Goal: Book appointment/travel/reservation

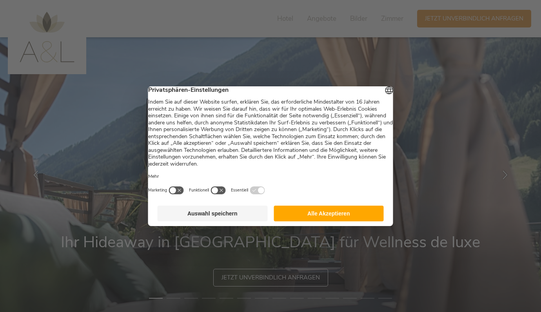
click at [314, 221] on button "Alle Akzeptieren" at bounding box center [329, 214] width 110 height 16
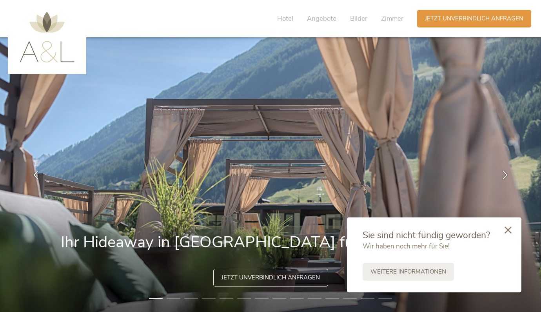
click at [513, 231] on div at bounding box center [508, 231] width 27 height 28
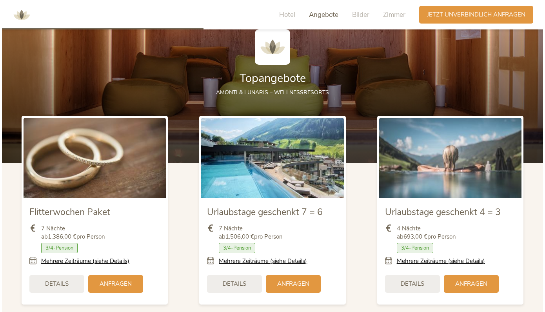
scroll to position [897, 0]
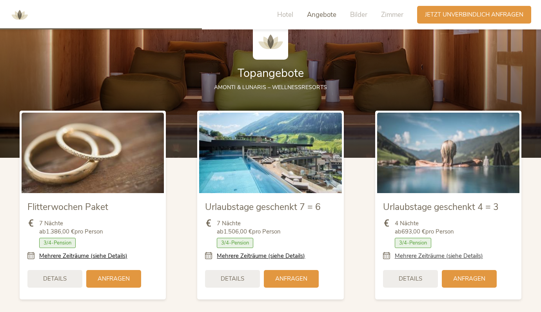
click at [434, 257] on link "Mehrere Zeiträume (siehe Details)" at bounding box center [439, 256] width 88 height 8
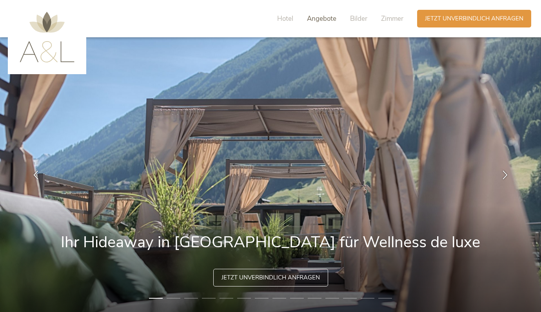
click at [332, 18] on span "Angebote" at bounding box center [321, 18] width 29 height 9
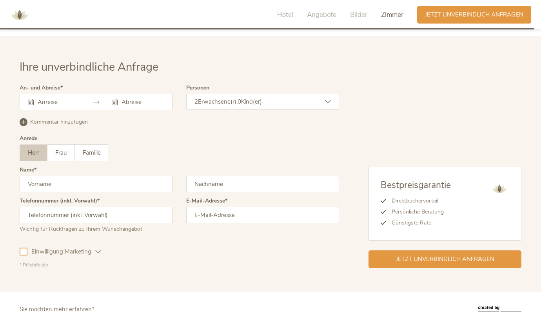
scroll to position [2375, 0]
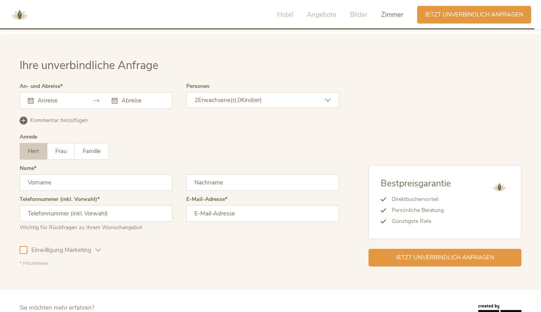
click at [51, 99] on input "text" at bounding box center [58, 101] width 45 height 8
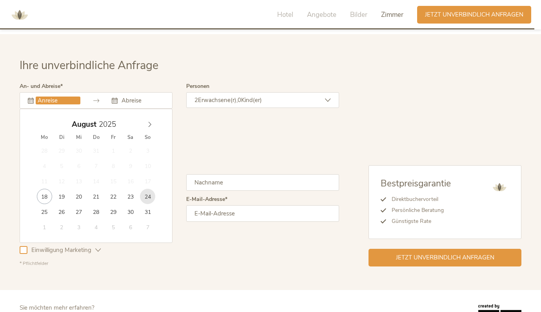
type input "[DATE]"
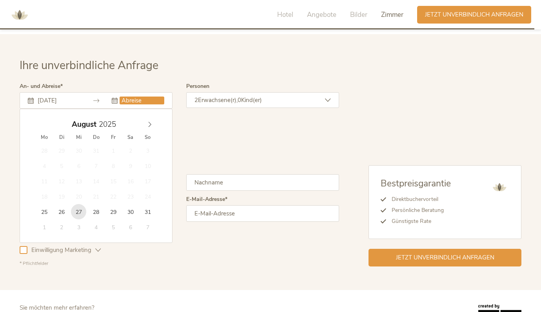
type input "[DATE]"
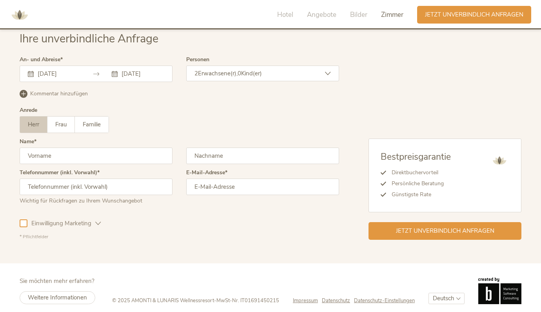
scroll to position [2315, 0]
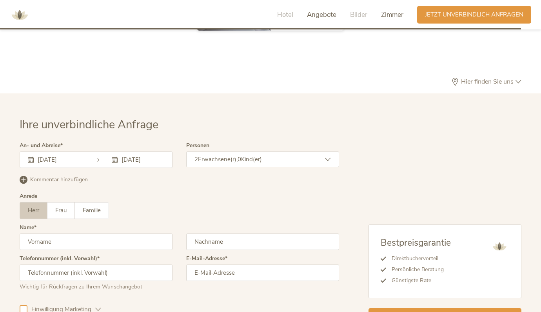
click at [325, 15] on span "Angebote" at bounding box center [321, 14] width 29 height 9
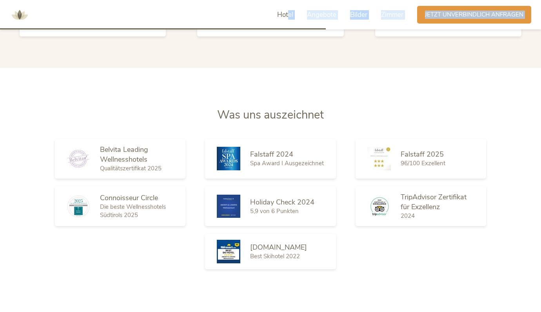
click at [290, 13] on span "Hotel" at bounding box center [285, 14] width 16 height 9
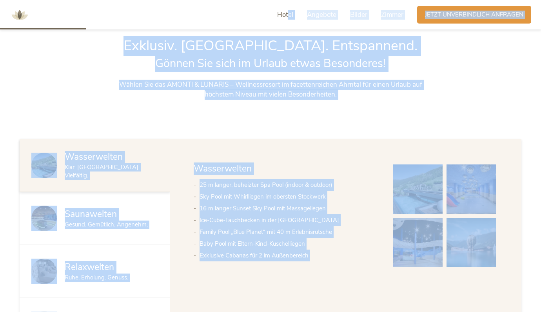
scroll to position [339, 0]
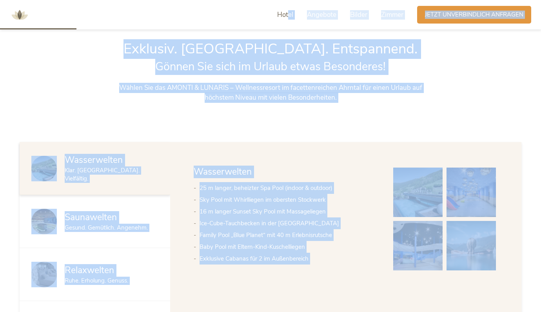
click at [236, 16] on div "Hotel Angebote Bilder Zimmer Anfragen Jetzt unverbindlich anfragen" at bounding box center [270, 14] width 541 height 29
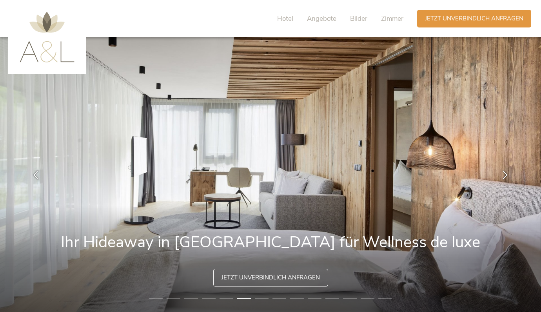
scroll to position [0, 0]
click at [388, 17] on span "Zimmer" at bounding box center [392, 18] width 22 height 9
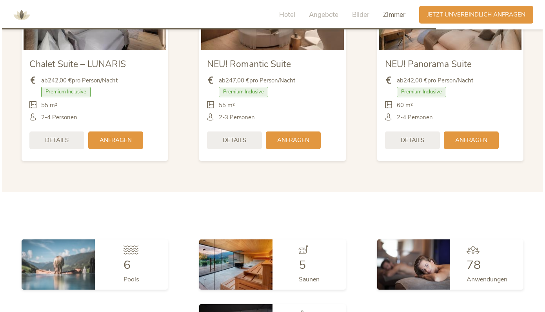
scroll to position [1929, 0]
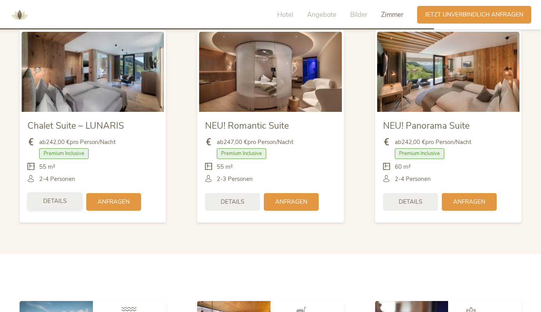
click at [68, 199] on div "Details" at bounding box center [54, 201] width 55 height 18
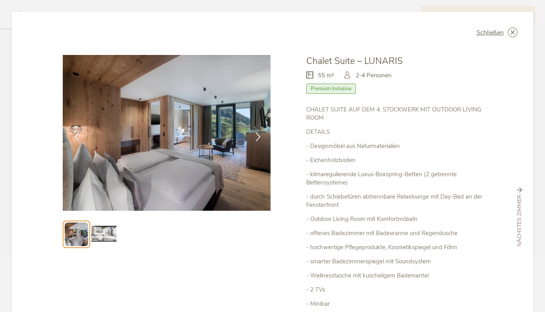
scroll to position [0, 0]
click at [255, 134] on icon at bounding box center [258, 135] width 9 height 9
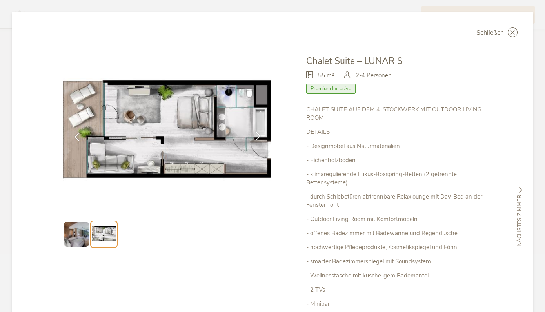
click at [255, 134] on icon at bounding box center [258, 135] width 9 height 9
